Goal: Information Seeking & Learning: Learn about a topic

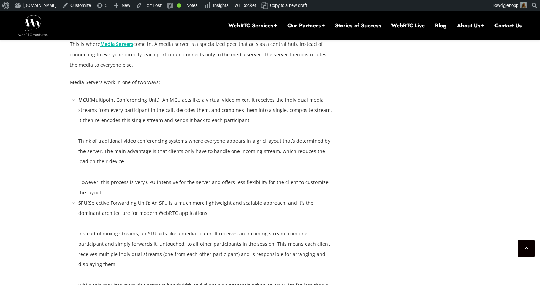
scroll to position [1422, 0]
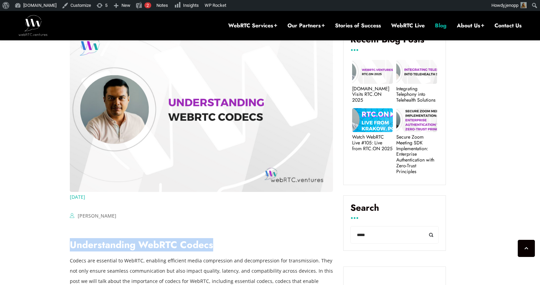
click at [435, 27] on link "Blog" at bounding box center [441, 26] width 12 height 8
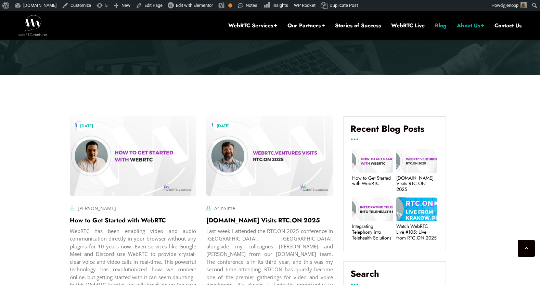
scroll to position [173, 0]
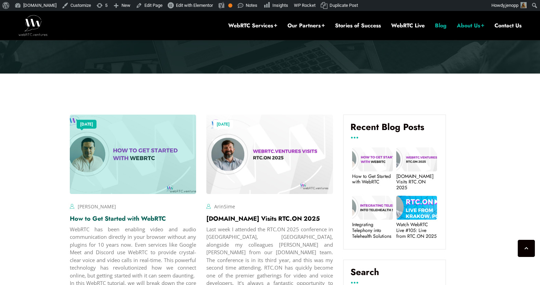
click at [136, 218] on link "How to Get Started with WebRTC" at bounding box center [118, 218] width 96 height 9
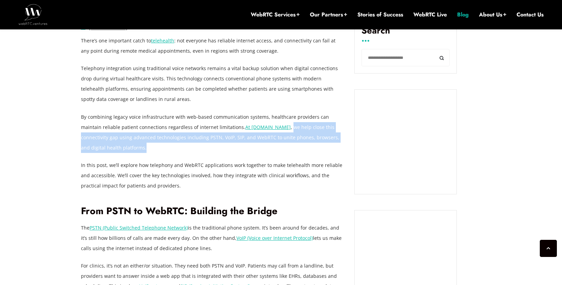
click at [458, 13] on link "Blog" at bounding box center [463, 15] width 12 height 8
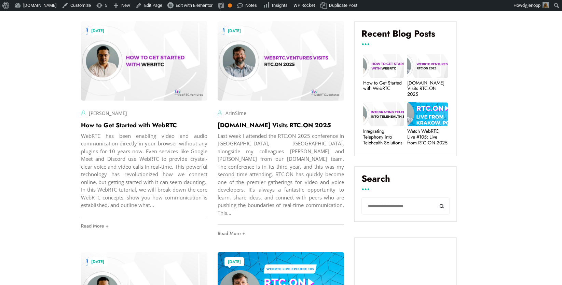
scroll to position [270, 0]
